Goal: Task Accomplishment & Management: Use online tool/utility

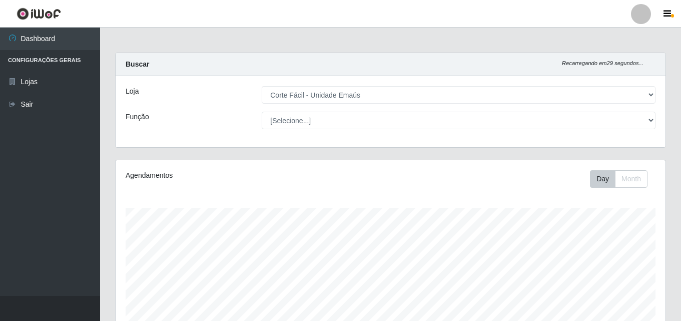
select select "201"
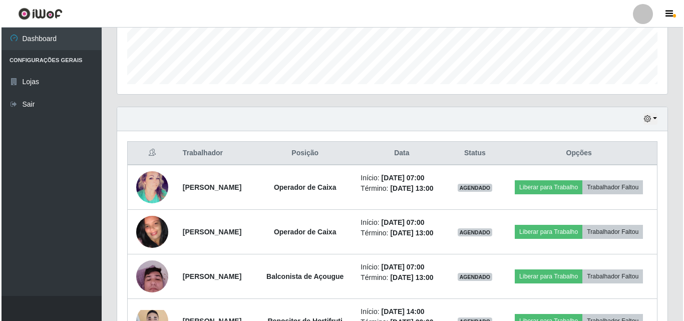
scroll to position [208, 550]
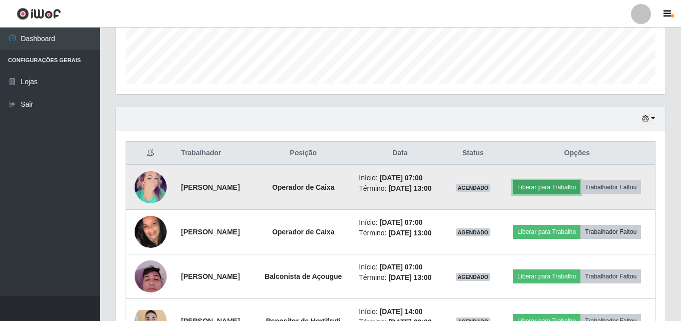
click at [581, 183] on button "Liberar para Trabalho" at bounding box center [547, 187] width 68 height 14
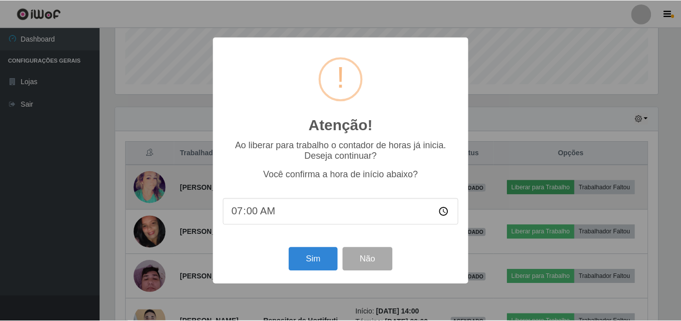
scroll to position [208, 545]
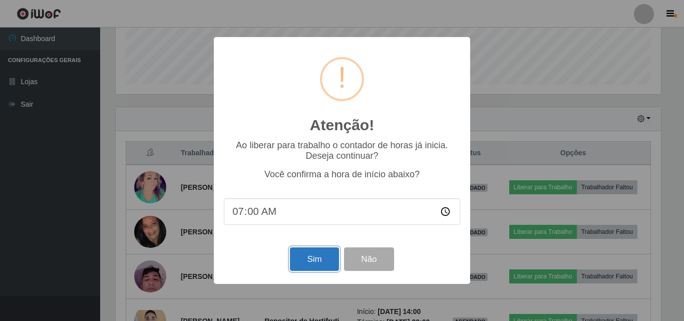
click at [321, 261] on button "Sim" at bounding box center [314, 259] width 49 height 24
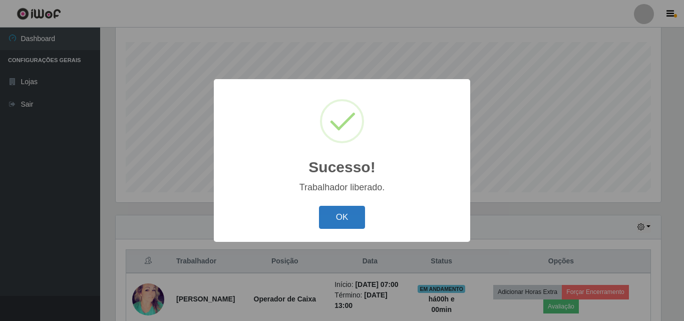
click at [333, 215] on button "OK" at bounding box center [342, 218] width 47 height 24
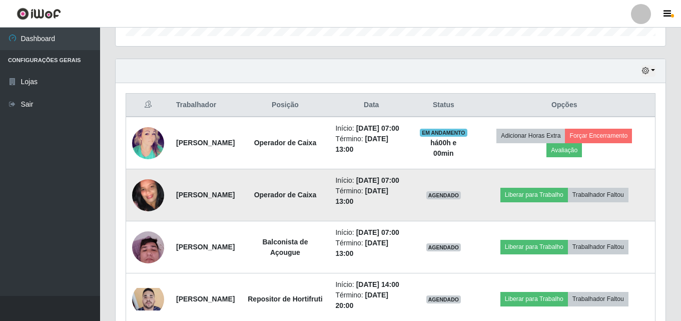
scroll to position [366, 0]
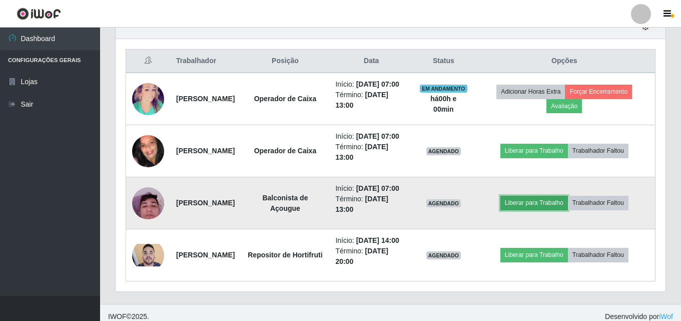
click at [568, 210] on button "Liberar para Trabalho" at bounding box center [535, 203] width 68 height 14
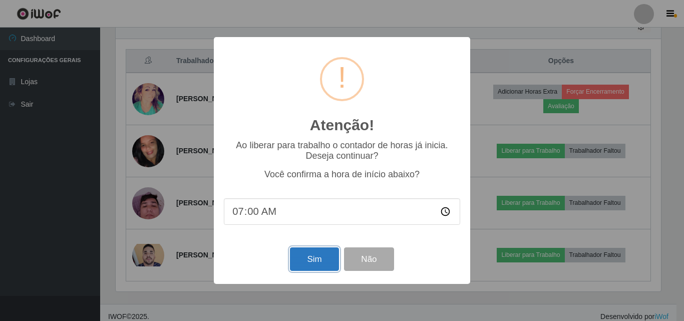
click at [314, 265] on button "Sim" at bounding box center [314, 259] width 49 height 24
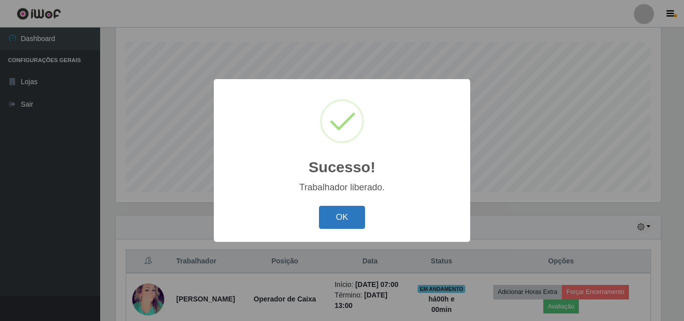
click at [346, 219] on button "OK" at bounding box center [342, 218] width 47 height 24
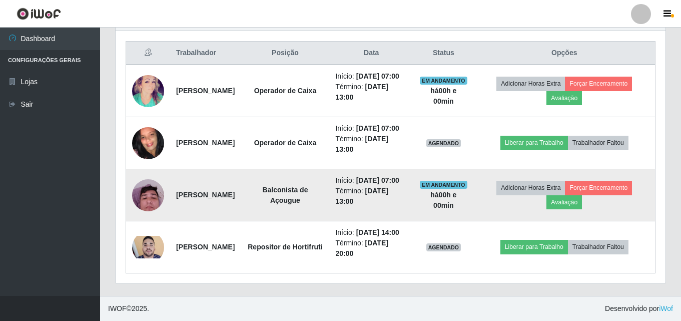
scroll to position [416, 0]
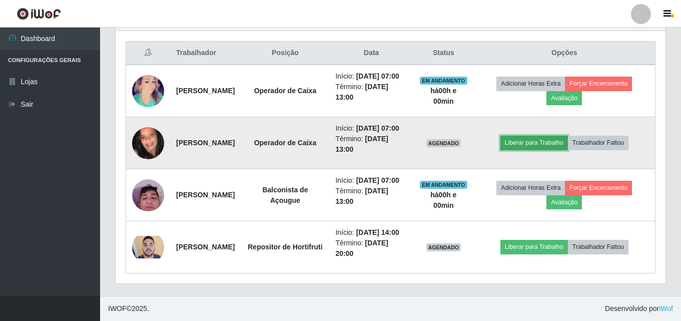
click at [561, 136] on button "Liberar para Trabalho" at bounding box center [535, 143] width 68 height 14
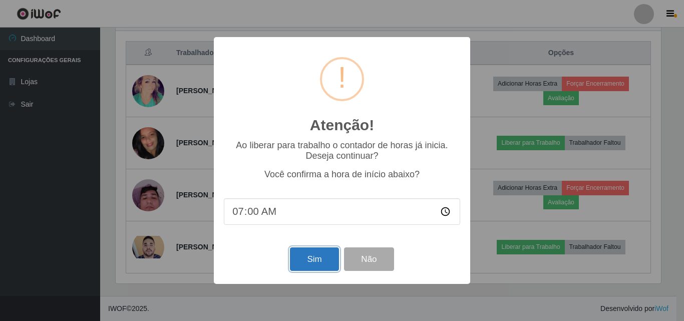
click at [319, 262] on button "Sim" at bounding box center [314, 259] width 49 height 24
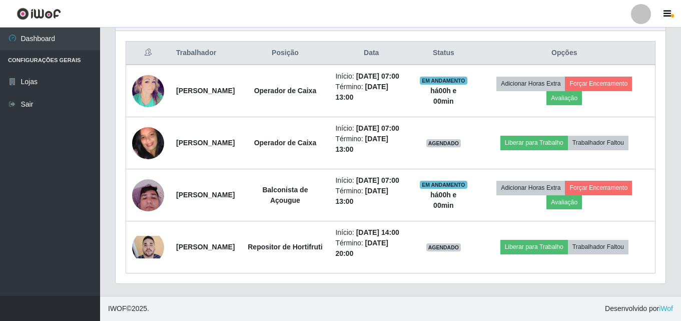
scroll to position [0, 0]
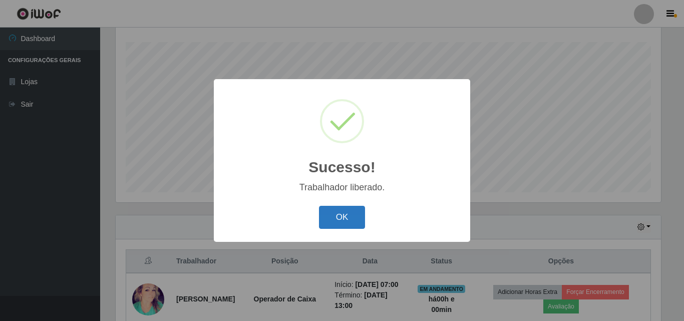
click at [348, 213] on button "OK" at bounding box center [342, 218] width 47 height 24
